Goal: Answer question/provide support: Answer question/provide support

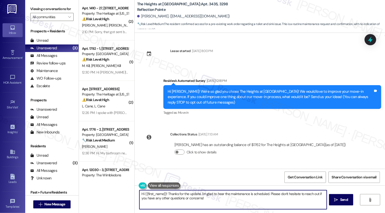
click at [69, 21] on button "" at bounding box center [70, 17] width 8 height 8
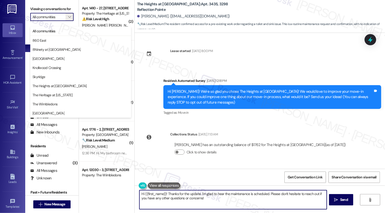
scroll to position [552, 0]
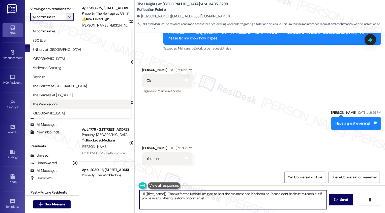
click at [55, 106] on span "The Wimbledons" at bounding box center [45, 103] width 25 height 5
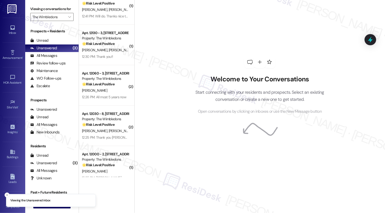
scroll to position [186, 0]
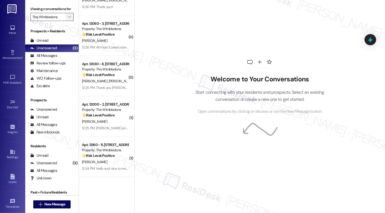
click at [67, 19] on span "" at bounding box center [69, 17] width 5 height 8
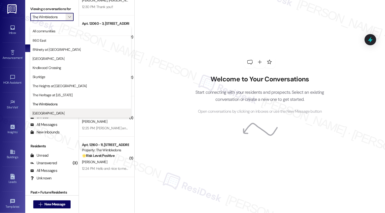
click at [44, 111] on span "[GEOGRAPHIC_DATA]" at bounding box center [49, 112] width 32 height 5
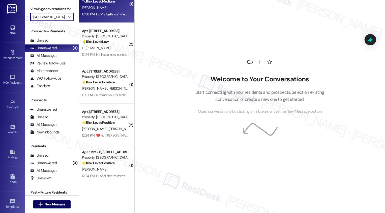
scroll to position [65, 0]
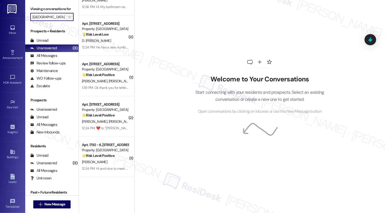
click at [68, 19] on icon "" at bounding box center [69, 17] width 3 height 4
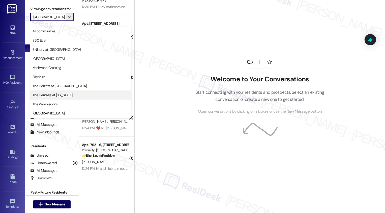
click at [59, 96] on span "The Heritage at [US_STATE]" at bounding box center [53, 94] width 40 height 5
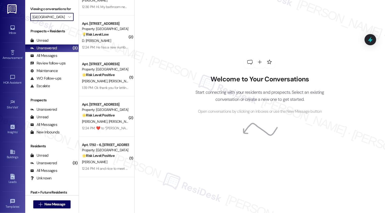
type input "The Heritage at [US_STATE]"
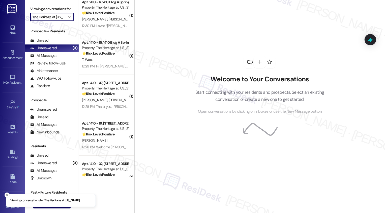
scroll to position [93, 0]
